Goal: Task Accomplishment & Management: Manage account settings

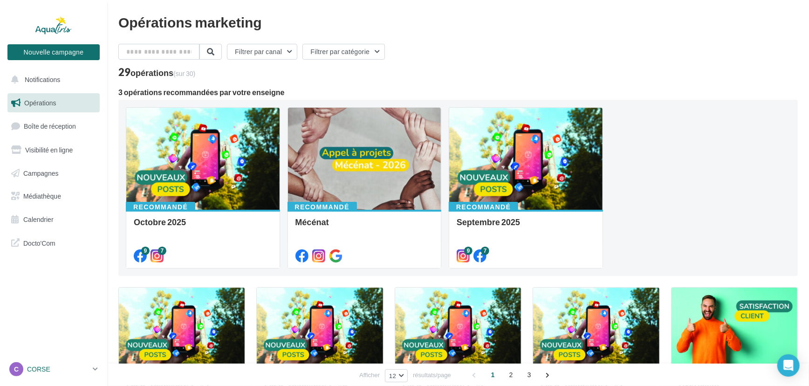
click at [50, 363] on div "C CORSE julien.[PERSON_NAME]" at bounding box center [49, 369] width 80 height 14
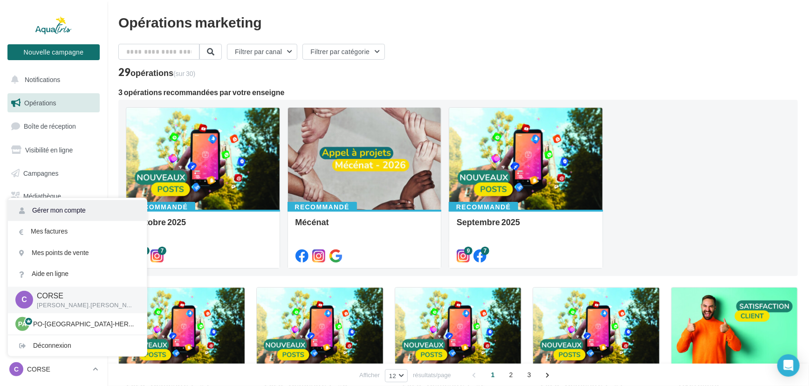
click at [92, 214] on link "Gérer mon compte" at bounding box center [77, 210] width 139 height 21
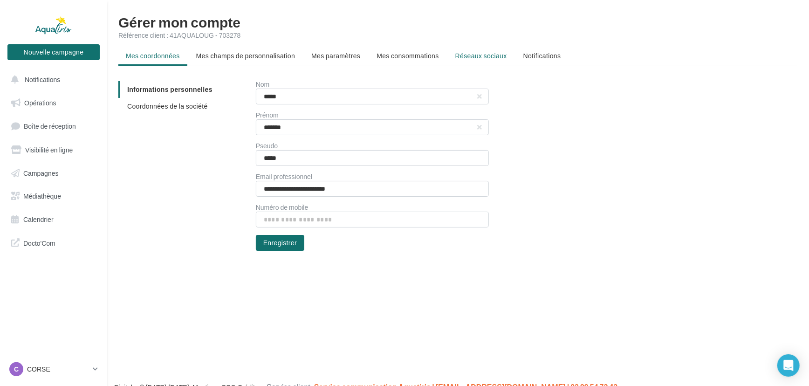
click at [470, 58] on span "Réseaux sociaux" at bounding box center [481, 56] width 52 height 8
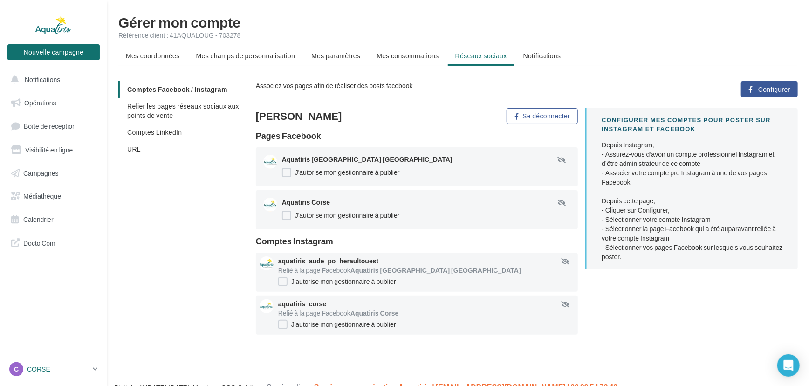
click at [56, 368] on p "CORSE" at bounding box center [58, 368] width 62 height 9
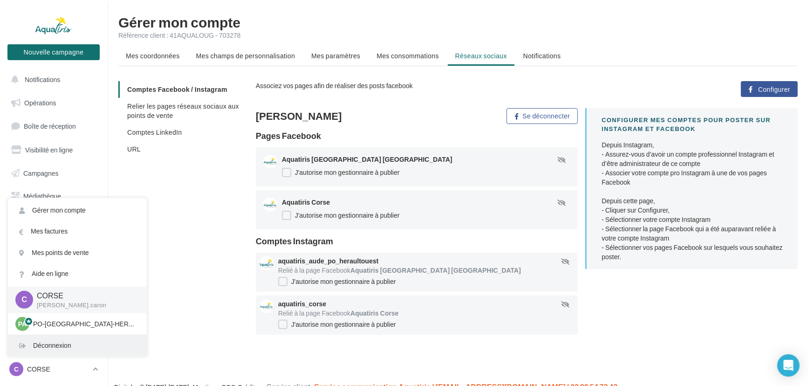
click at [58, 345] on div "Déconnexion" at bounding box center [77, 345] width 139 height 21
